Goal: Navigation & Orientation: Find specific page/section

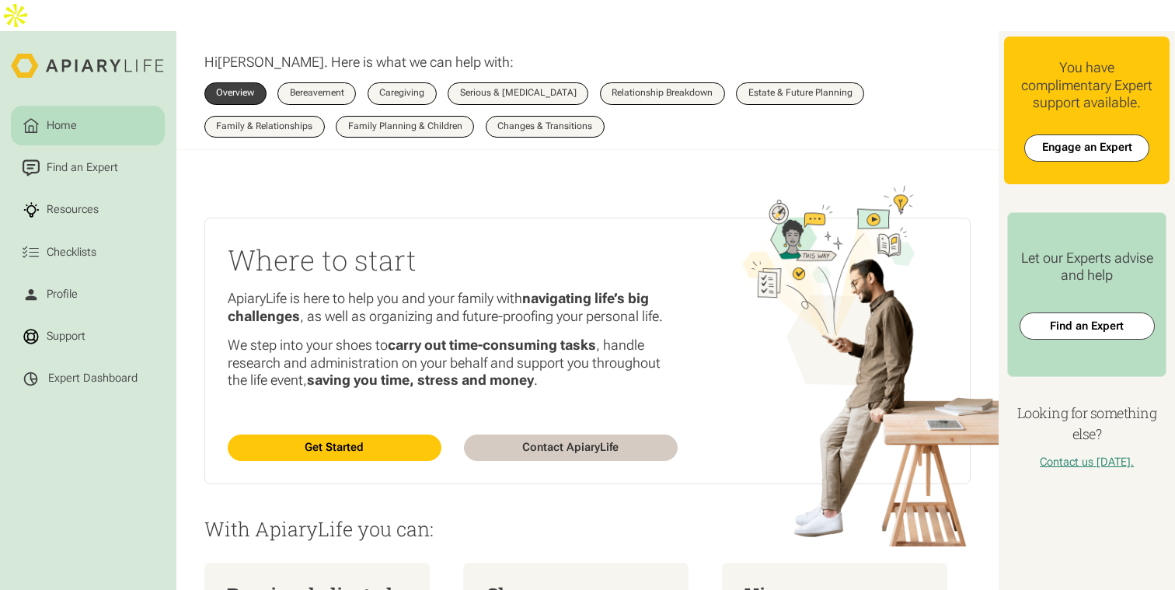
click at [81, 371] on div "Expert Dashboard" at bounding box center [92, 378] width 89 height 14
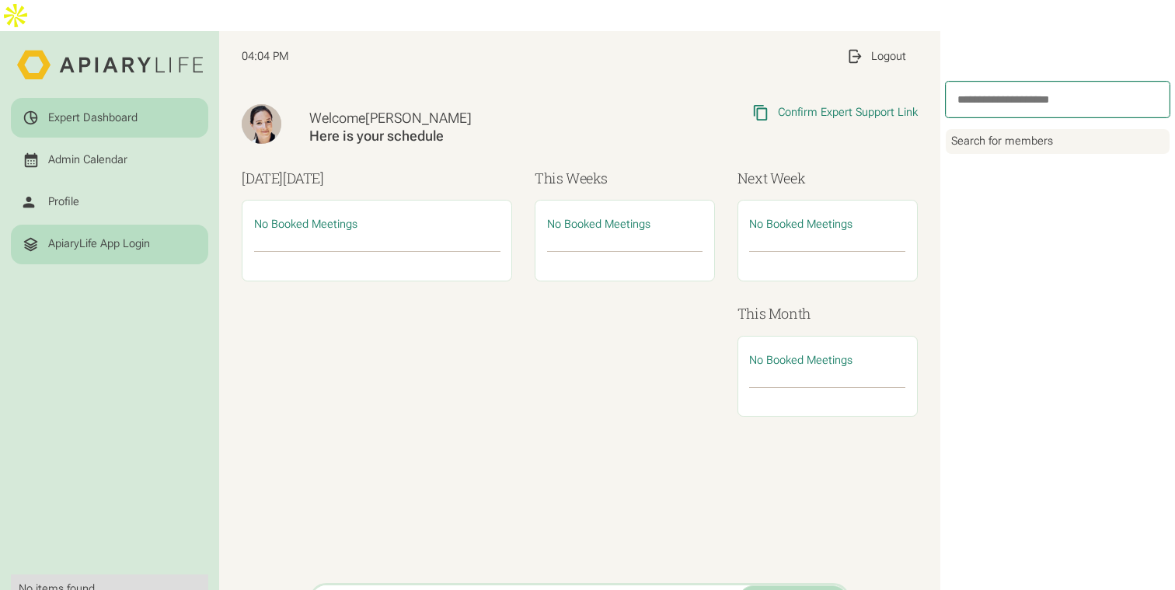
click at [92, 237] on div "ApiaryLife App Login" at bounding box center [99, 244] width 102 height 14
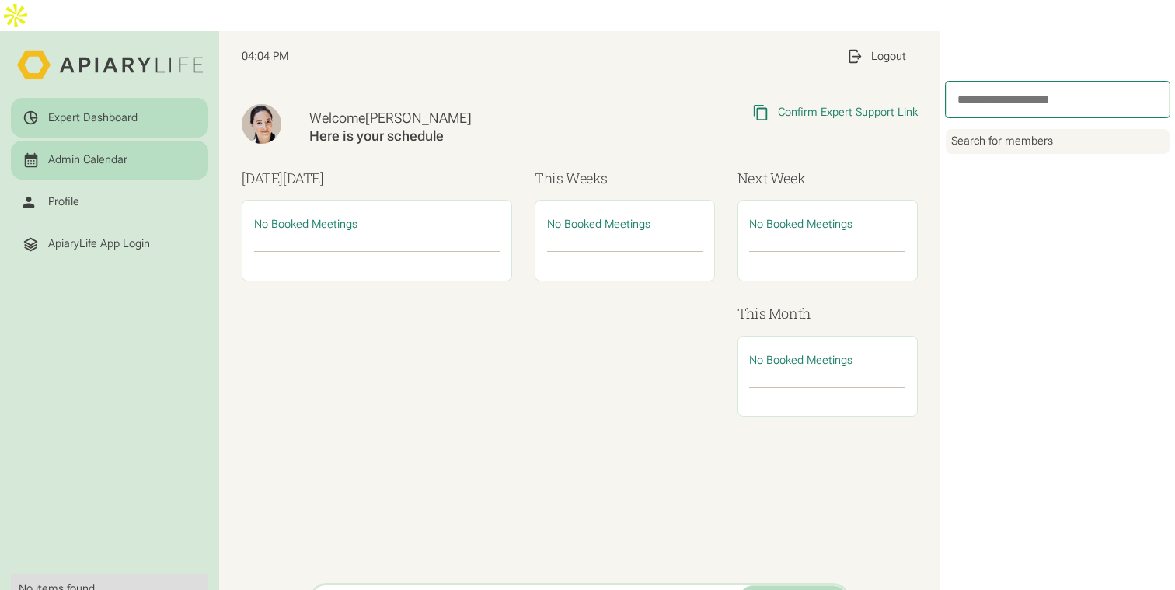
click at [112, 153] on div "Admin Calendar" at bounding box center [87, 160] width 79 height 14
